Goal: Information Seeking & Learning: Learn about a topic

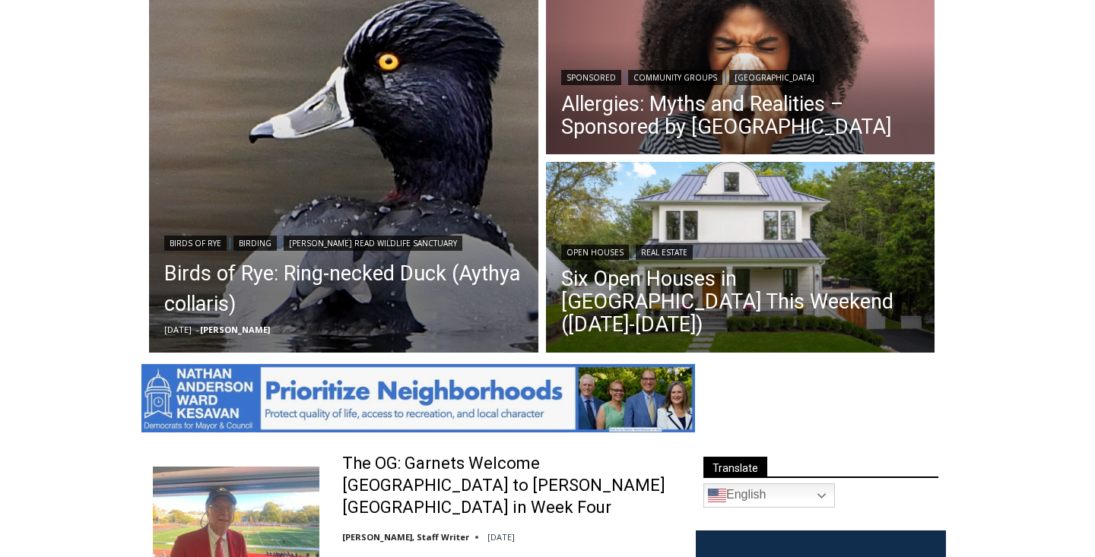
scroll to position [501, 0]
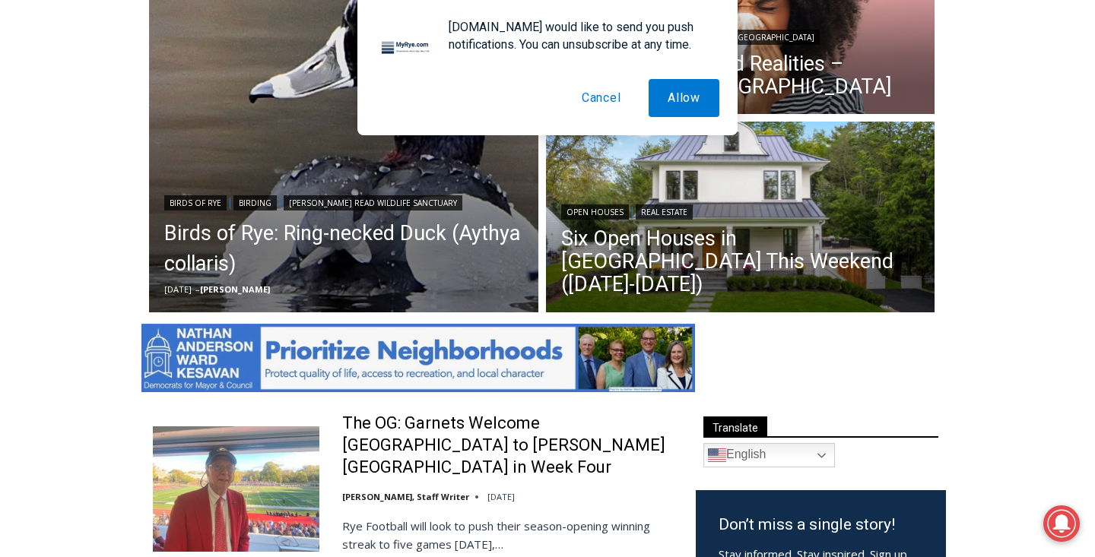
click at [588, 109] on button "Cancel" at bounding box center [602, 98] width 78 height 38
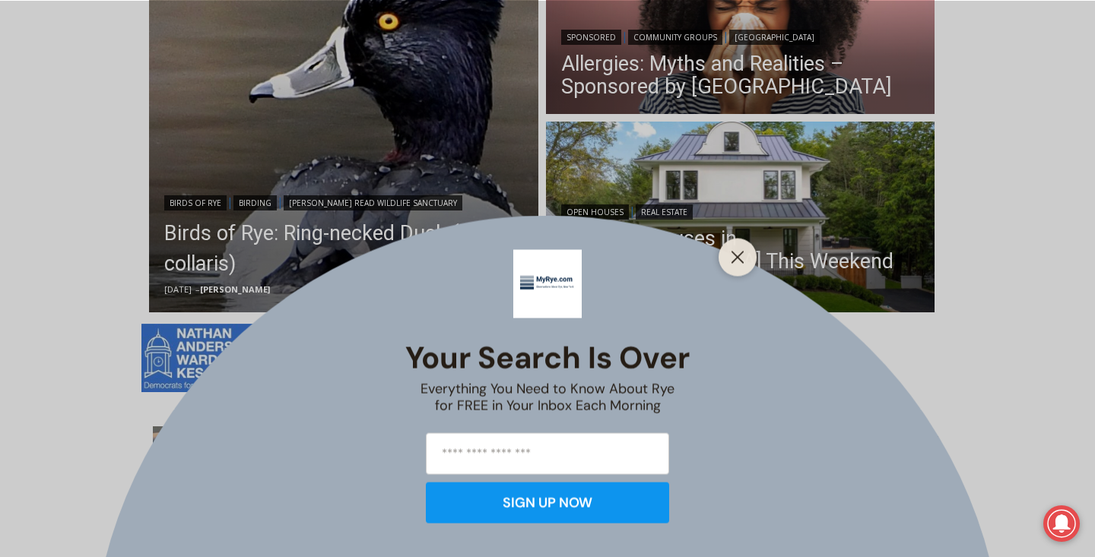
scroll to position [550, 0]
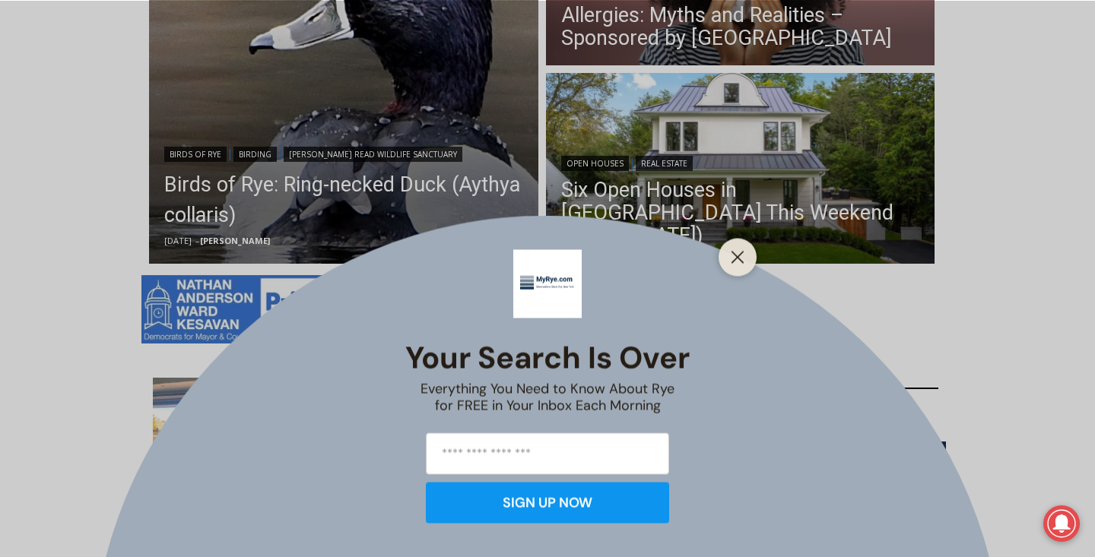
drag, startPoint x: 712, startPoint y: 255, endPoint x: 724, endPoint y: 255, distance: 12.2
click at [725, 255] on div at bounding box center [737, 257] width 38 height 38
click at [728, 255] on button "Close" at bounding box center [737, 256] width 21 height 21
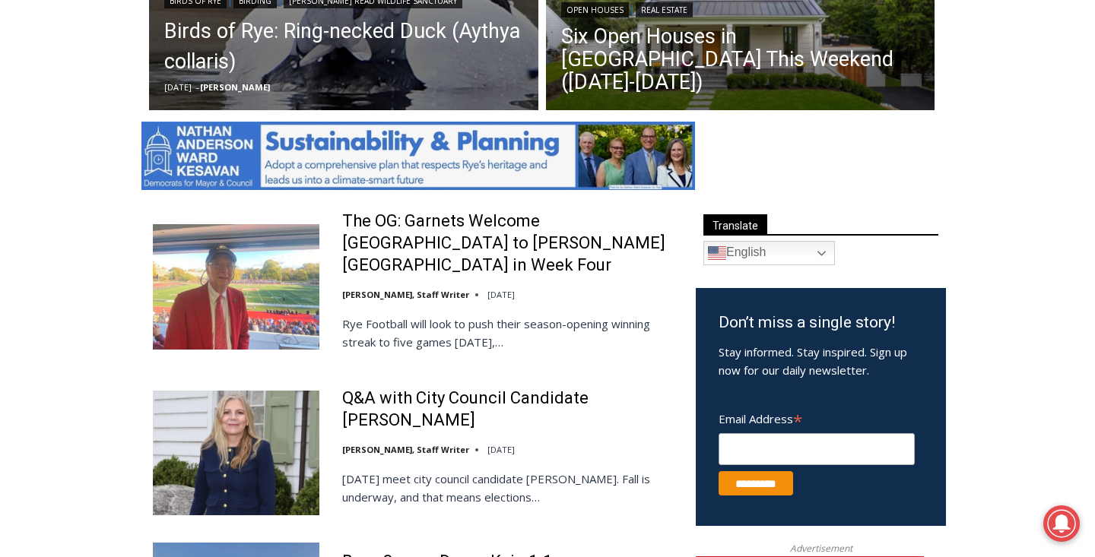
scroll to position [704, 0]
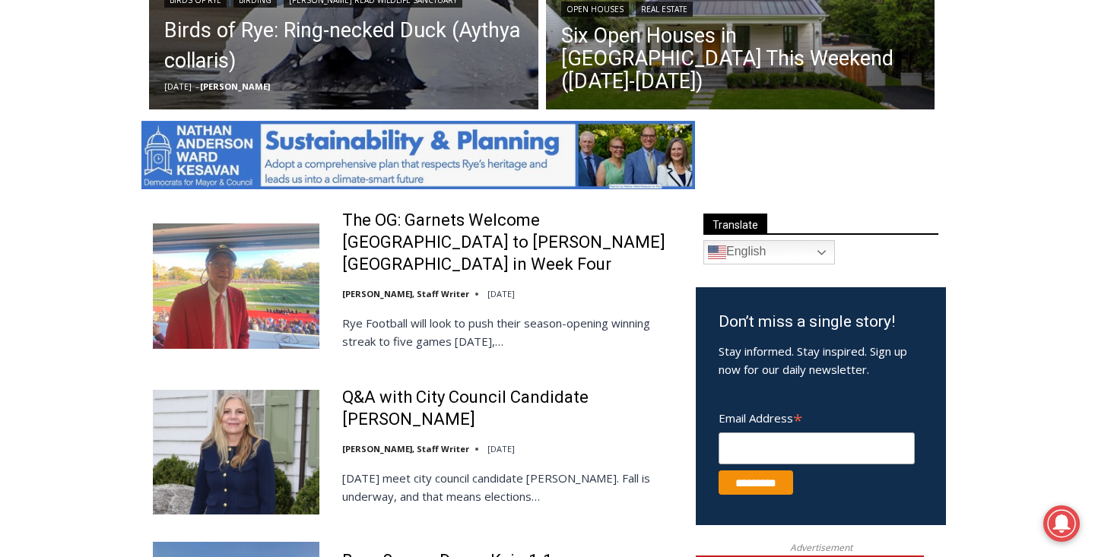
click at [527, 387] on link "Q&A with City Council Candidate [PERSON_NAME]" at bounding box center [509, 408] width 334 height 43
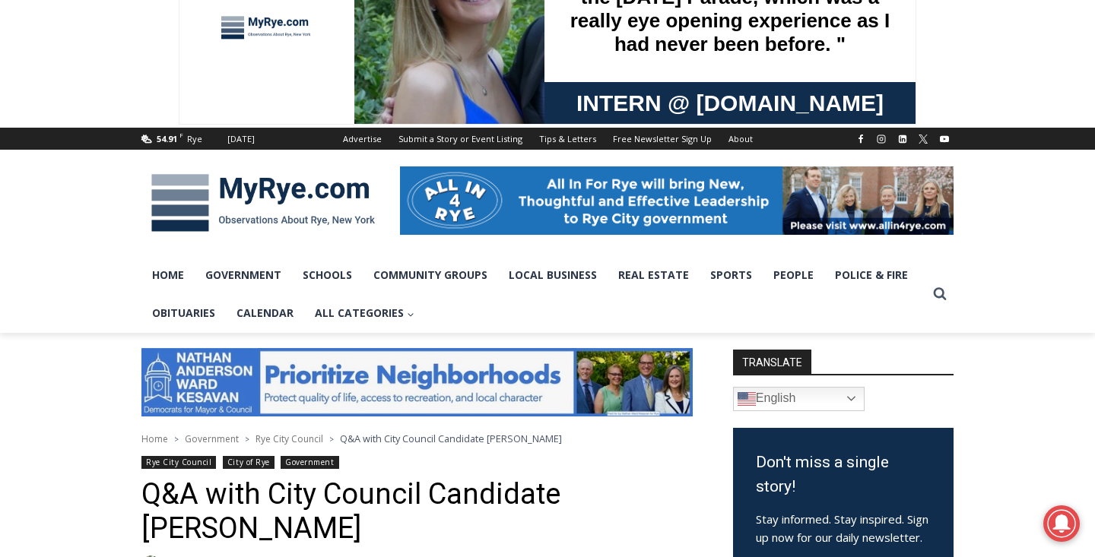
scroll to position [71, 0]
